Goal: Transaction & Acquisition: Purchase product/service

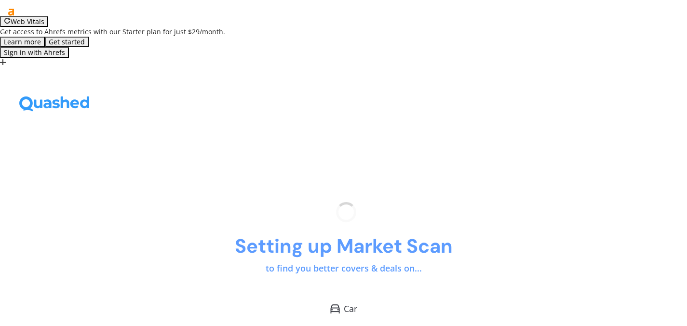
scroll to position [17, 0]
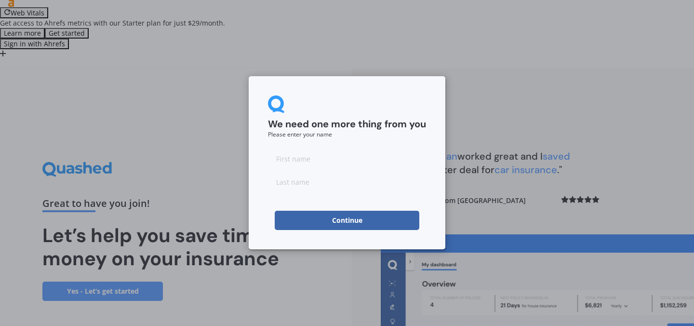
click at [307, 155] on input at bounding box center [347, 158] width 158 height 19
type input "yue"
click at [320, 185] on input at bounding box center [347, 181] width 158 height 19
type input "g"
type input "hu"
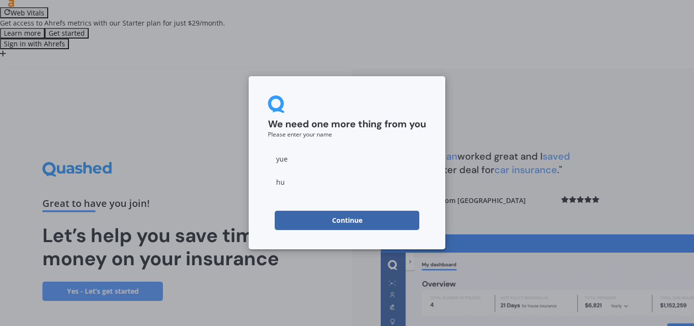
click at [351, 218] on button "Continue" at bounding box center [347, 220] width 145 height 19
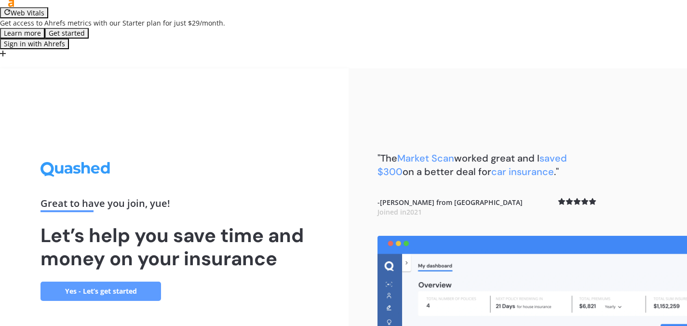
click at [132, 282] on link "Yes - Let’s get started" at bounding box center [101, 291] width 121 height 19
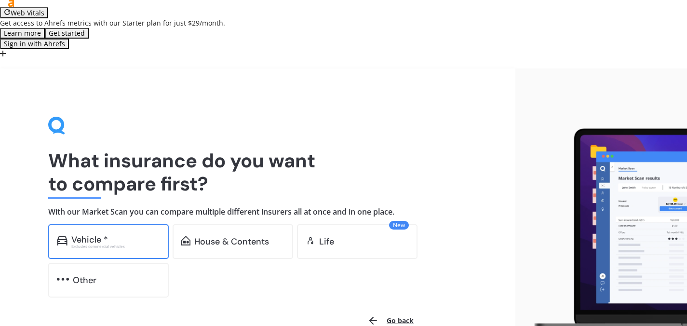
click at [136, 235] on div "Vehicle *" at bounding box center [115, 240] width 89 height 10
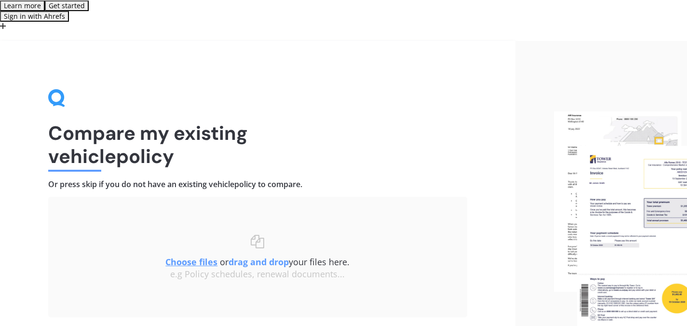
scroll to position [46, 0]
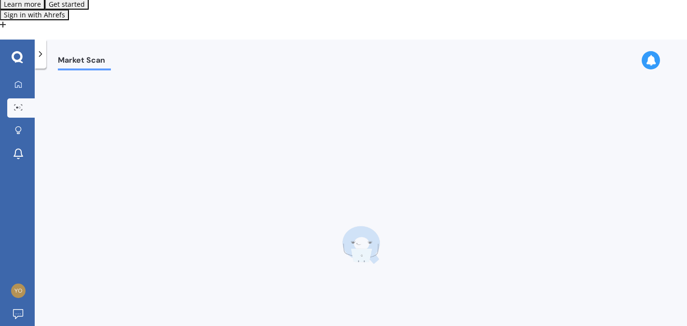
scroll to position [17, 0]
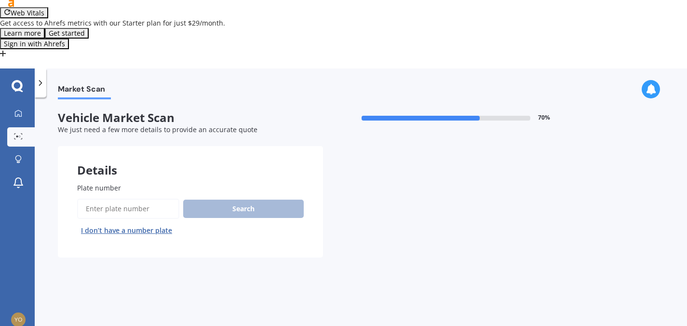
click at [146, 199] on input "Plate number" at bounding box center [128, 209] width 102 height 20
type input "RKL888"
click at [264, 200] on button "Search" at bounding box center [243, 209] width 121 height 18
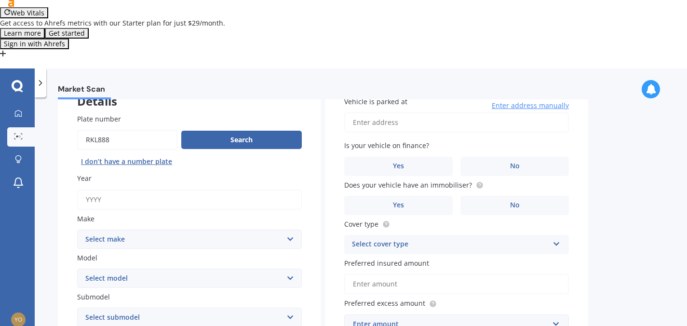
scroll to position [62, 0]
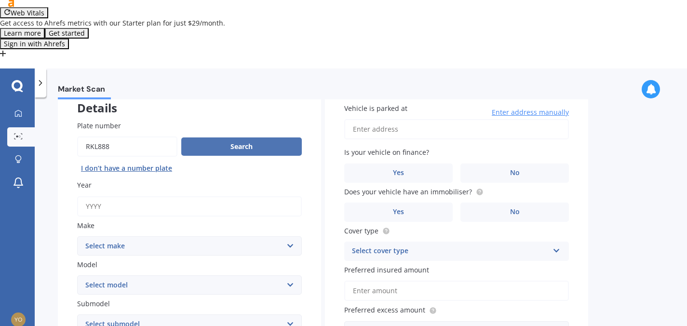
click at [240, 137] on button "Search" at bounding box center [241, 146] width 121 height 18
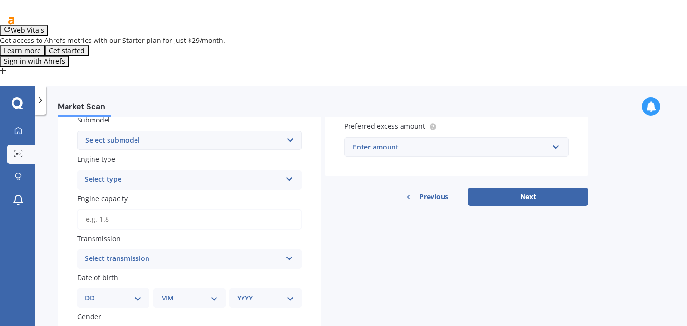
scroll to position [59, 0]
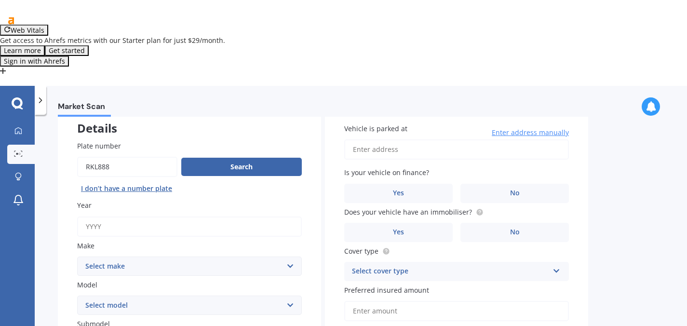
click at [176, 216] on input "Year" at bounding box center [189, 226] width 225 height 20
type input "2025"
click at [161, 257] on select "Select make AC ALFA ROMEO ASTON [PERSON_NAME] AUDI AUSTIN BEDFORD Bentley BMW B…" at bounding box center [189, 266] width 225 height 19
select select "CHERY"
click at [77, 257] on select "Select make AC ALFA ROMEO ASTON [PERSON_NAME] AUDI AUSTIN BEDFORD Bentley BMW B…" at bounding box center [189, 266] width 225 height 19
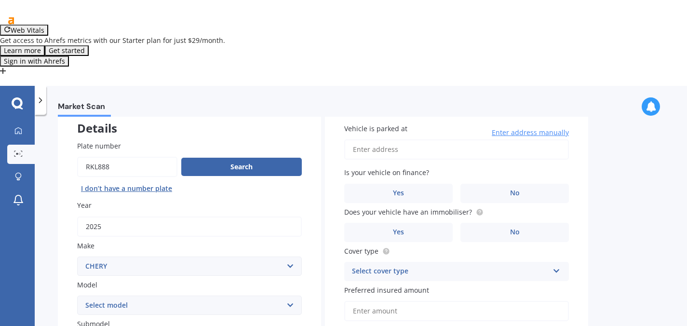
click at [153, 296] on select "Select model J1 J11 J3 Tiggo" at bounding box center [189, 305] width 225 height 19
select select "TIGGO"
click at [77, 296] on select "Select model J1 J11 J3 Tiggo" at bounding box center [189, 305] width 225 height 19
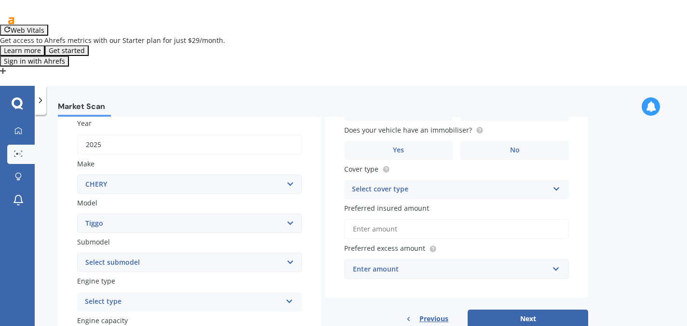
scroll to position [142, 0]
click at [155, 252] on select "Select submodel 4 7 8" at bounding box center [189, 261] width 225 height 19
select select "4"
click at [77, 252] on select "Select submodel 4 7 8" at bounding box center [189, 261] width 225 height 19
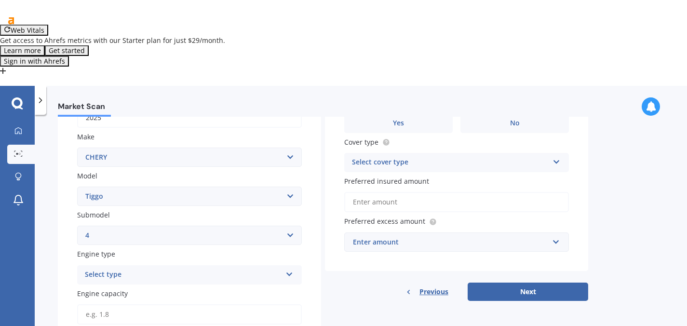
scroll to position [204, 0]
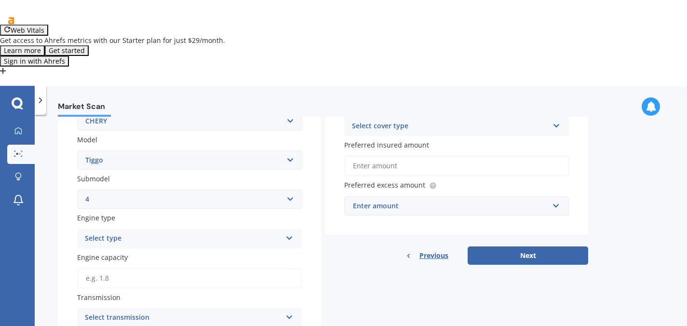
click at [160, 233] on div "Select type" at bounding box center [183, 239] width 197 height 12
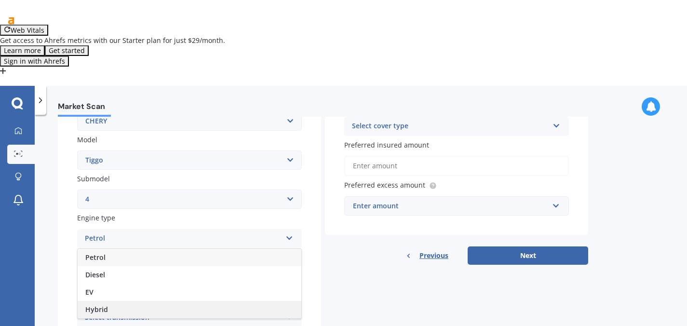
click at [133, 301] on div "Hybrid" at bounding box center [190, 309] width 224 height 17
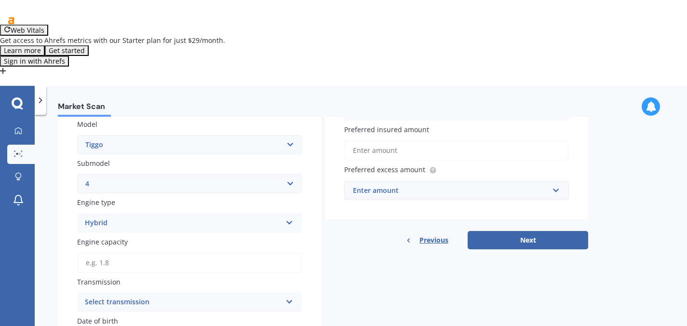
scroll to position [221, 0]
click at [176, 252] on input "Engine capacity" at bounding box center [189, 262] width 225 height 20
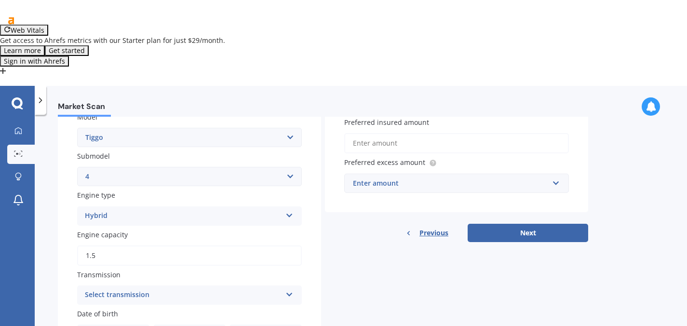
scroll to position [270, 0]
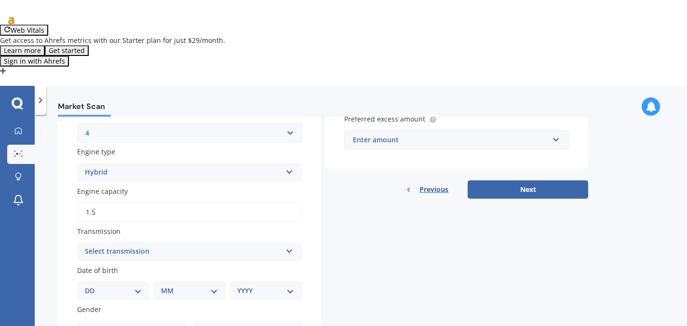
type input "1.5"
click at [286, 246] on icon at bounding box center [289, 249] width 8 height 7
click at [118, 262] on div "Auto" at bounding box center [190, 270] width 224 height 17
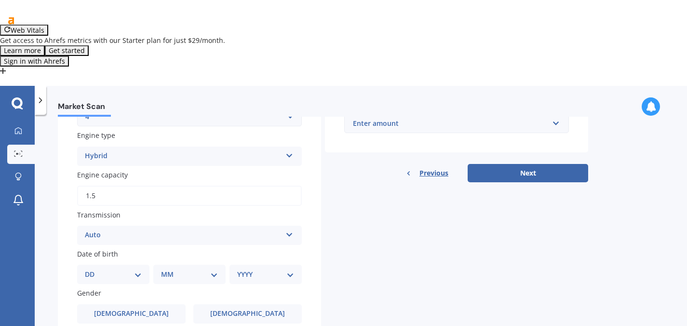
scroll to position [358, 0]
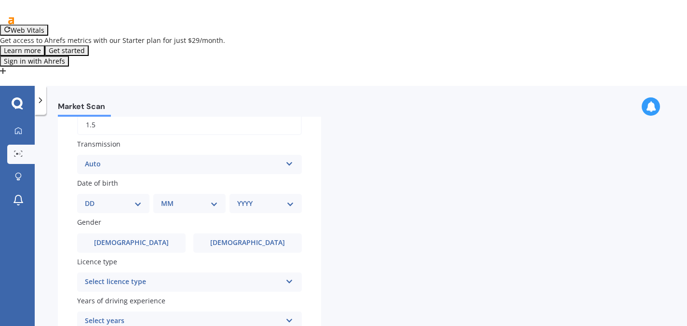
click at [119, 198] on select "DD 01 02 03 04 05 06 07 08 09 10 11 12 13 14 15 16 17 18 19 20 21 22 23 24 25 2…" at bounding box center [113, 203] width 57 height 11
click at [93, 198] on select "DD 01 02 03 04 05 06 07 08 09 10 11 12 13 14 15 16 17 18 19 20 21 22 23 24 25 2…" at bounding box center [113, 203] width 57 height 11
click at [104, 198] on select "DD 01 02 03 04 05 06 07 08 09 10 11 12 13 14 15 16 17 18 19 20 21 22 23 24 25 2…" at bounding box center [119, 203] width 53 height 11
select select "14"
click at [93, 198] on select "DD 01 02 03 04 05 06 07 08 09 10 11 12 13 14 15 16 17 18 19 20 21 22 23 24 25 2…" at bounding box center [119, 203] width 53 height 11
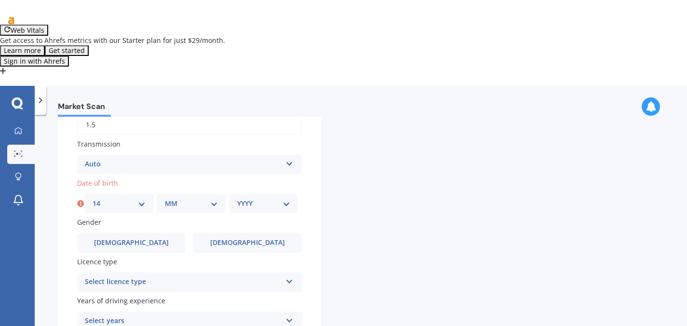
click at [175, 198] on select "MM 01 02 03 04 05 06 07 08 09 10 11 12" at bounding box center [191, 203] width 53 height 11
select select "02"
click at [165, 198] on select "MM 01 02 03 04 05 06 07 08 09 10 11 12" at bounding box center [191, 203] width 53 height 11
click at [245, 198] on select "YYYY 2025 2024 2023 2022 2021 2020 2019 2018 2017 2016 2015 2014 2013 2012 2011…" at bounding box center [263, 203] width 53 height 11
select select "1989"
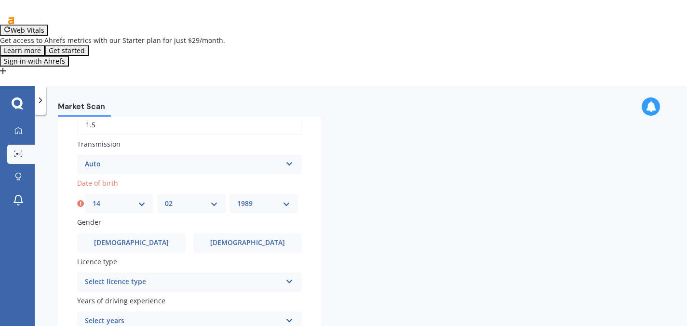
click at [237, 198] on select "YYYY 2025 2024 2023 2022 2021 2020 2019 2018 2017 2016 2015 2014 2013 2012 2011…" at bounding box center [263, 203] width 53 height 11
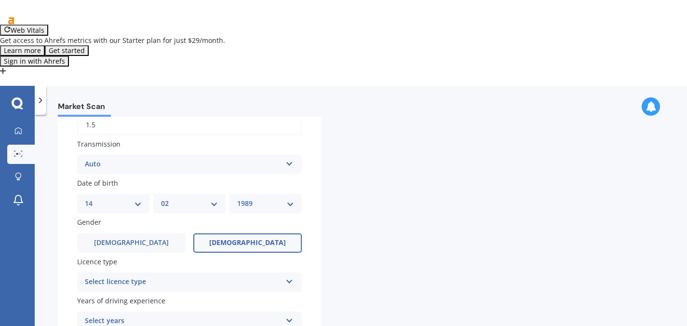
click at [242, 239] on span "[DEMOGRAPHIC_DATA]" at bounding box center [247, 243] width 77 height 8
click at [0, 0] on input "[DEMOGRAPHIC_DATA]" at bounding box center [0, 0] width 0 height 0
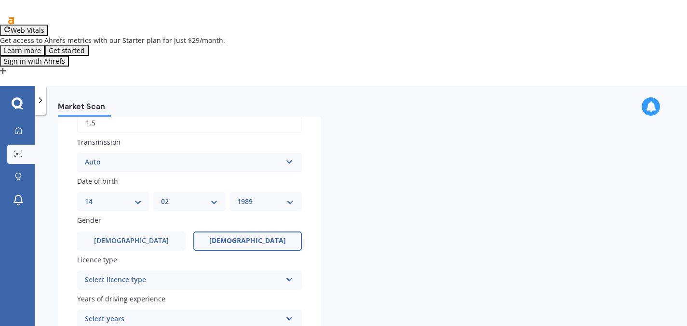
scroll to position [363, 0]
click at [181, 270] on div "Select licence type NZ Full NZ Restricted NZ Learners [GEOGRAPHIC_DATA] [GEOGRA…" at bounding box center [189, 279] width 225 height 19
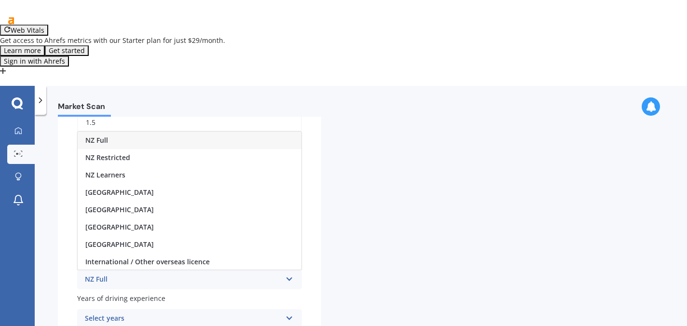
click at [123, 294] on span "Years of driving experience" at bounding box center [121, 298] width 88 height 9
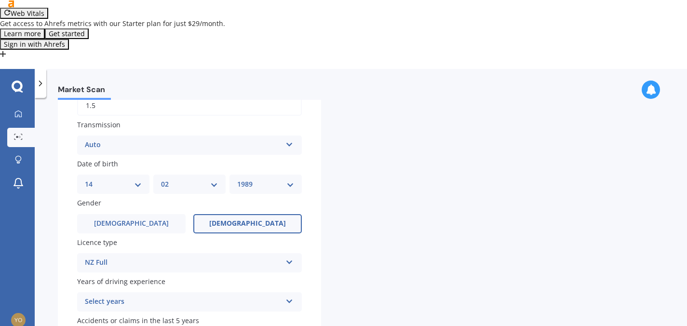
scroll to position [17, 0]
click at [130, 296] on div "Select years" at bounding box center [183, 302] width 197 height 12
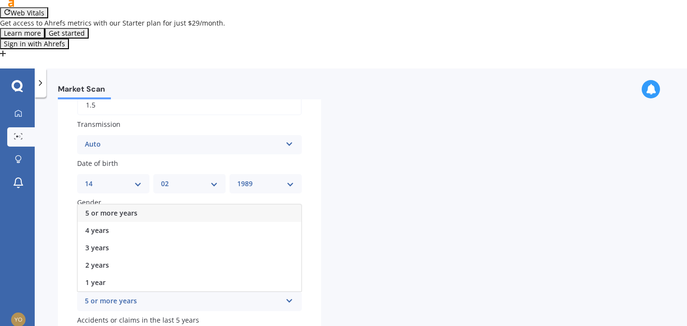
click at [103, 208] on span "5 or more years" at bounding box center [111, 212] width 52 height 9
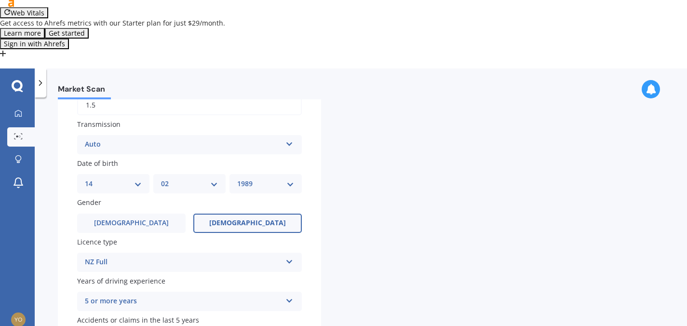
click at [0, 0] on input "No" at bounding box center [0, 0] width 0 height 0
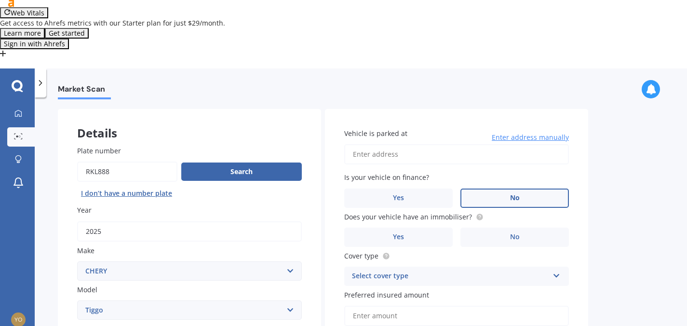
scroll to position [0, 0]
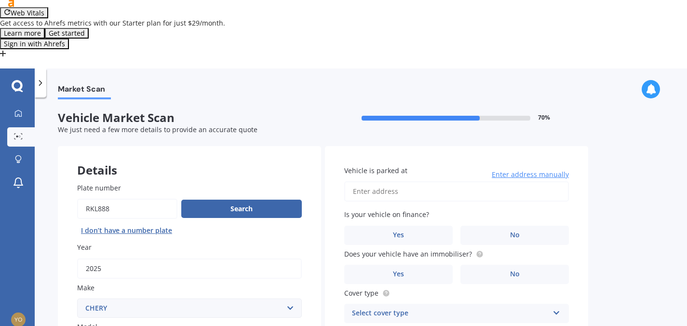
click at [415, 181] on input "Vehicle is parked at" at bounding box center [456, 191] width 225 height 20
type input "[STREET_ADDRESS][PERSON_NAME]"
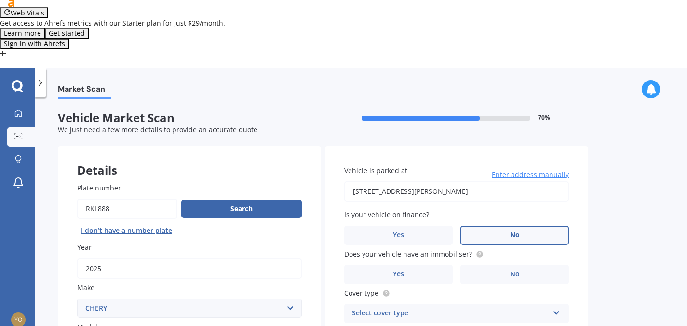
click at [519, 231] on span "No" at bounding box center [515, 235] width 10 height 8
click at [0, 0] on input "No" at bounding box center [0, 0] width 0 height 0
click at [518, 270] on span "No" at bounding box center [515, 274] width 10 height 8
click at [0, 0] on input "No" at bounding box center [0, 0] width 0 height 0
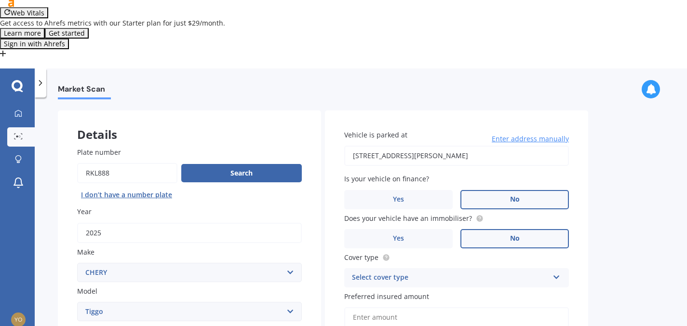
scroll to position [89, 0]
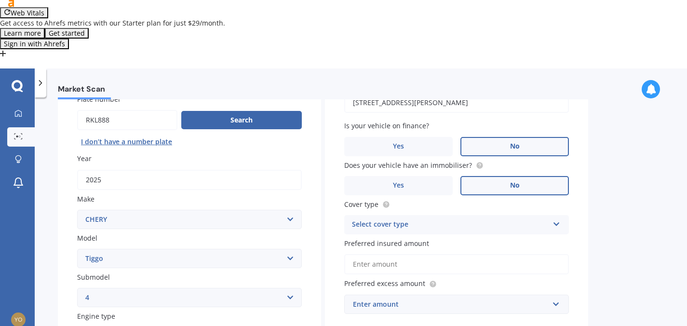
click at [420, 219] on div "Select cover type" at bounding box center [450, 225] width 197 height 12
click at [416, 235] on div "Comprehensive" at bounding box center [457, 243] width 224 height 17
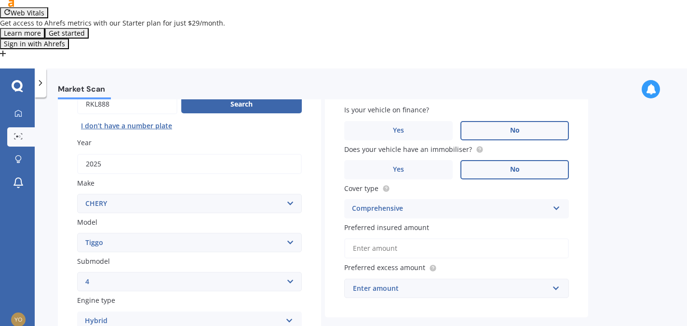
scroll to position [151, 0]
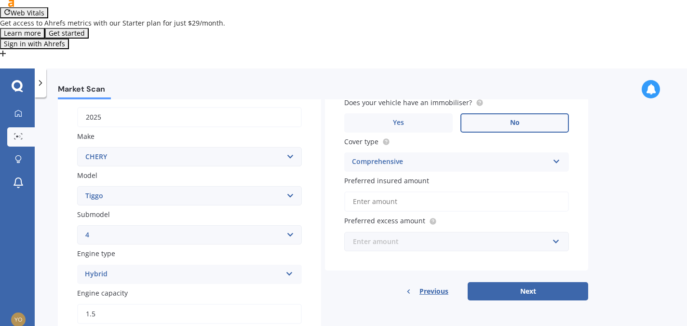
click at [388, 232] on input "text" at bounding box center [453, 241] width 216 height 18
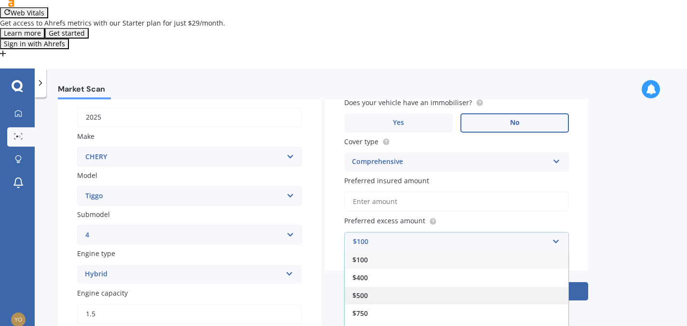
click at [390, 286] on div "$500" at bounding box center [457, 295] width 224 height 18
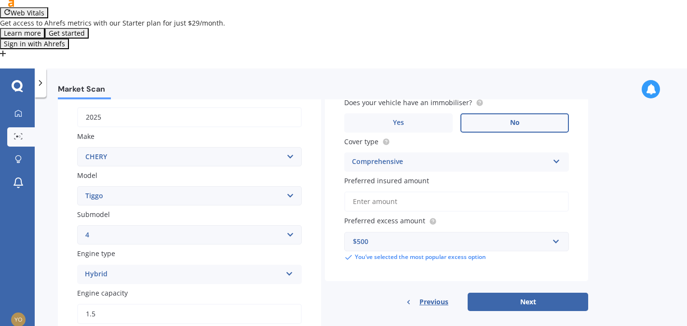
click at [394, 191] on input "Preferred insured amount" at bounding box center [456, 201] width 225 height 20
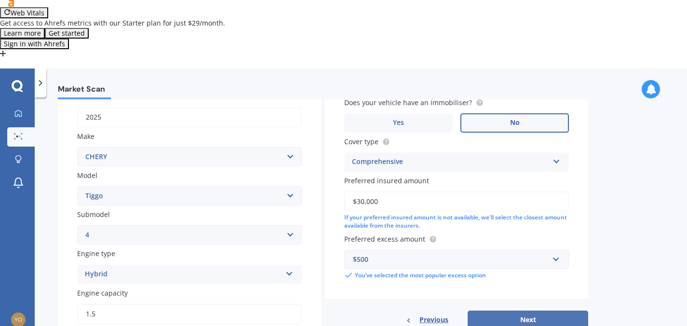
type input "$30,000"
click at [515, 311] on button "Next" at bounding box center [528, 320] width 121 height 18
select select "14"
select select "02"
select select "1989"
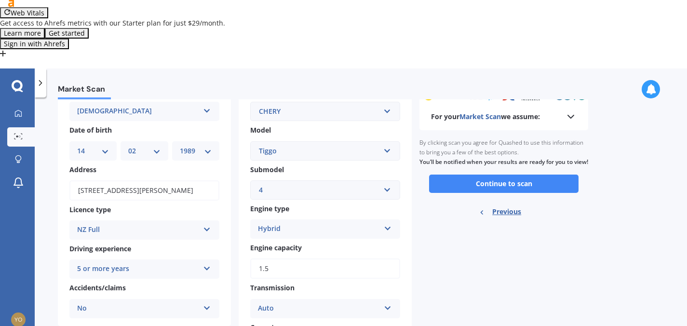
scroll to position [0, 0]
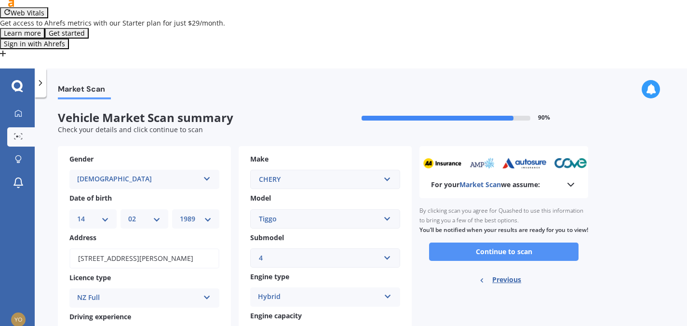
click at [543, 243] on button "Continue to scan" at bounding box center [503, 252] width 149 height 18
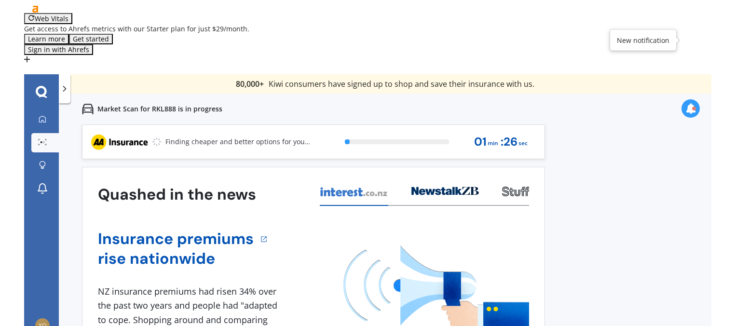
scroll to position [17, 0]
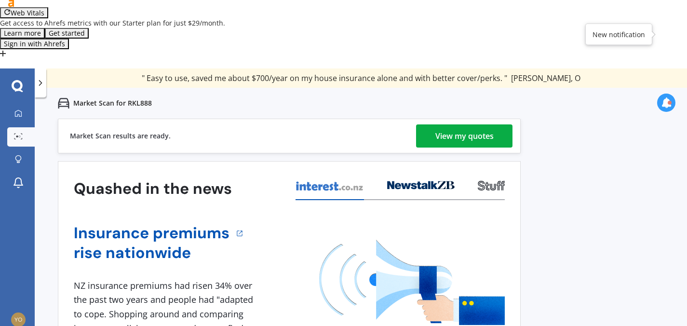
click at [465, 124] on div "View my quotes" at bounding box center [464, 135] width 58 height 23
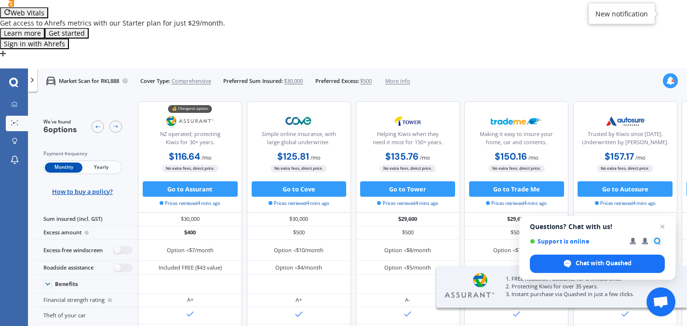
click at [120, 162] on span "Yearly" at bounding box center [101, 167] width 38 height 10
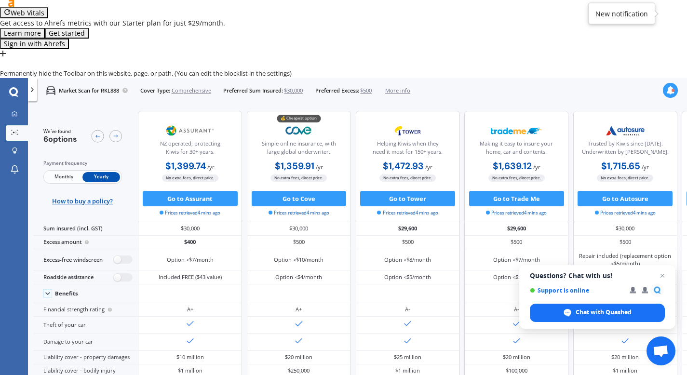
click at [673, 68] on div at bounding box center [343, 64] width 687 height 10
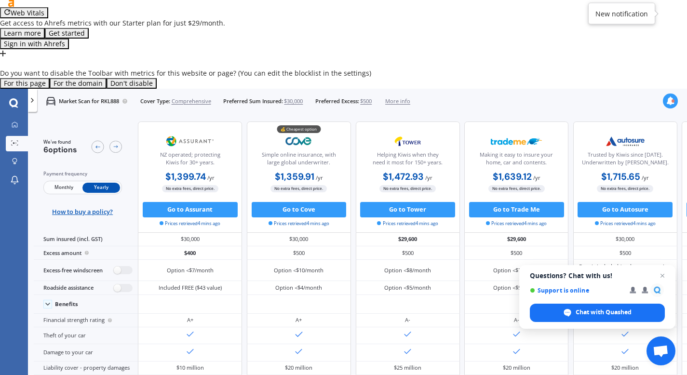
click at [107, 89] on button "For the domain" at bounding box center [78, 83] width 57 height 11
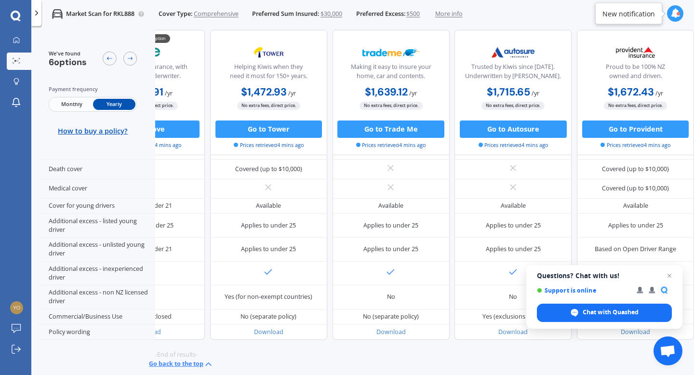
scroll to position [459, 216]
